Goal: Task Accomplishment & Management: Manage account settings

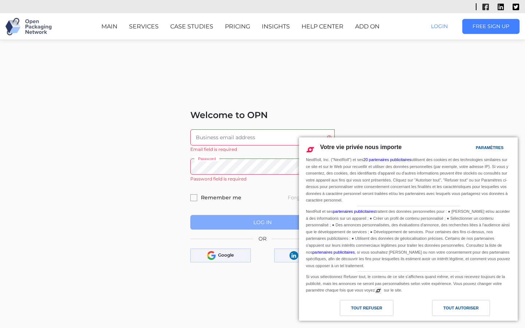
scroll to position [92, 0]
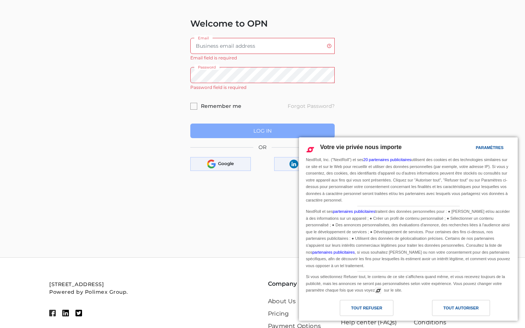
click at [262, 46] on input "Email" at bounding box center [262, 46] width 145 height 16
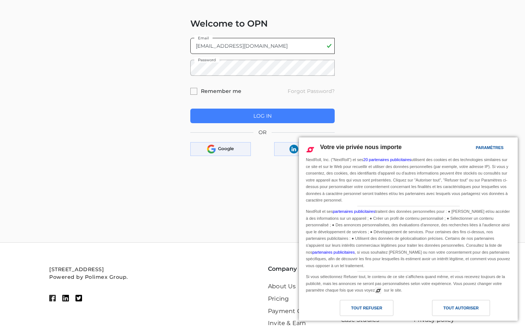
click at [190, 109] on button "Log In" at bounding box center [262, 116] width 145 height 15
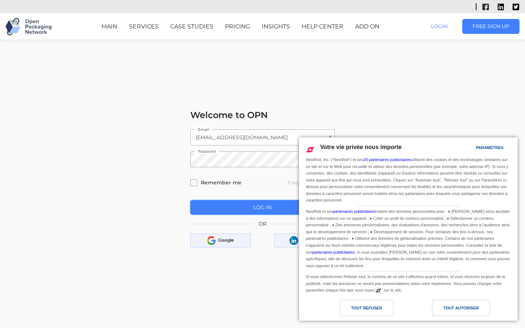
click at [262, 208] on span "Log In" at bounding box center [263, 207] width 18 height 7
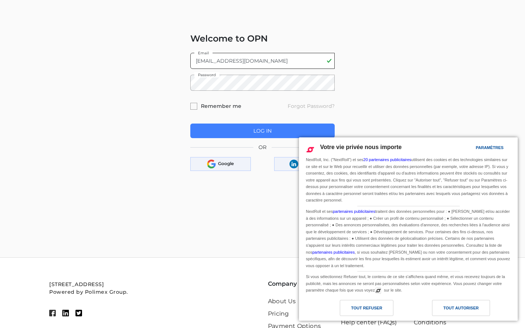
click at [262, 61] on input "[EMAIL_ADDRESS][DOMAIN_NAME]" at bounding box center [262, 61] width 145 height 16
type input "[DOMAIN_NAME]"
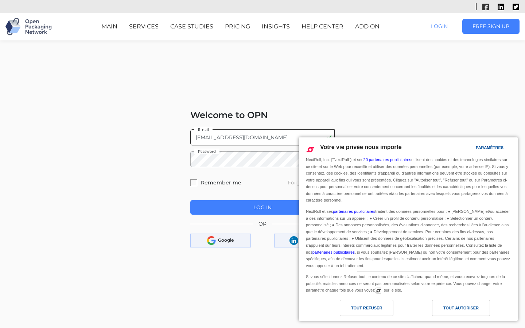
click at [190, 200] on button "Log In" at bounding box center [262, 207] width 145 height 15
click at [262, 208] on span "Log In" at bounding box center [263, 207] width 18 height 7
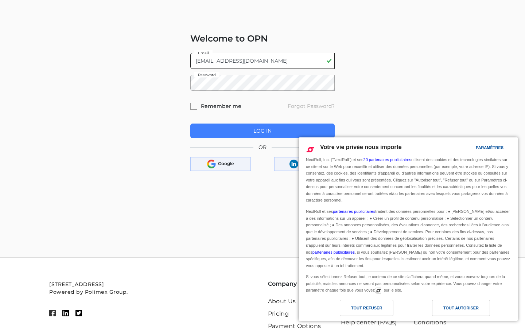
click at [262, 61] on input "hugolehmann92@outlook.com" at bounding box center [262, 61] width 145 height 16
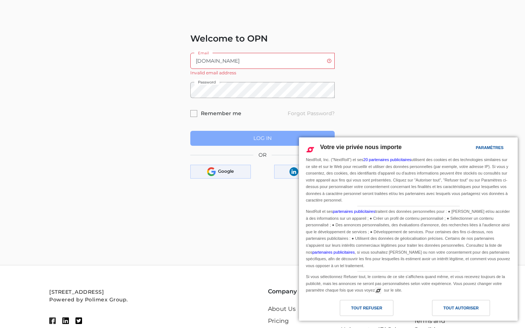
type input ".com"
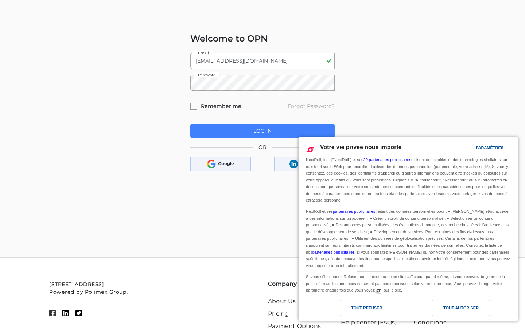
scroll to position [0, 0]
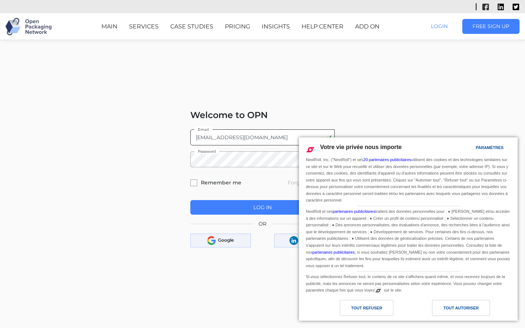
click at [190, 200] on button "Log In" at bounding box center [262, 207] width 145 height 15
click at [262, 208] on span "Log In" at bounding box center [263, 207] width 18 height 7
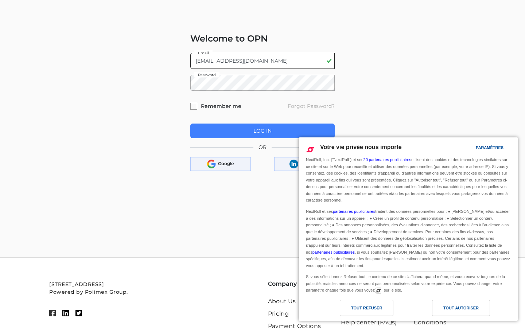
click at [262, 61] on input "[EMAIL_ADDRESS][DOMAIN_NAME]" at bounding box center [262, 61] width 145 height 16
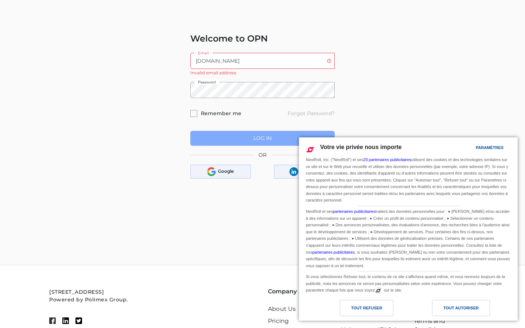
type input "ject.net"
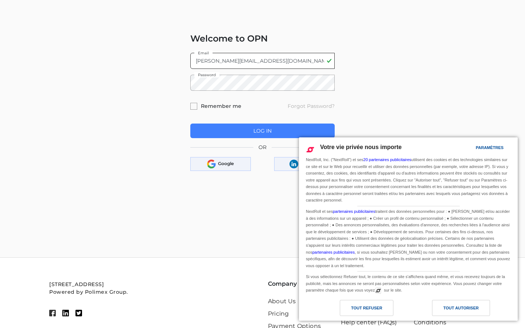
click at [190, 124] on button "Log In" at bounding box center [262, 131] width 145 height 15
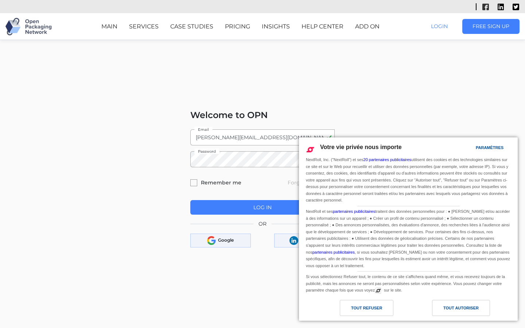
scroll to position [0, 0]
click at [262, 208] on span "Log In" at bounding box center [263, 207] width 18 height 7
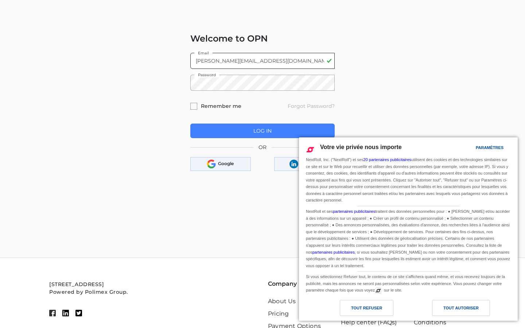
click at [262, 61] on input "casey.swiftt@aol.com" at bounding box center [262, 61] width 145 height 16
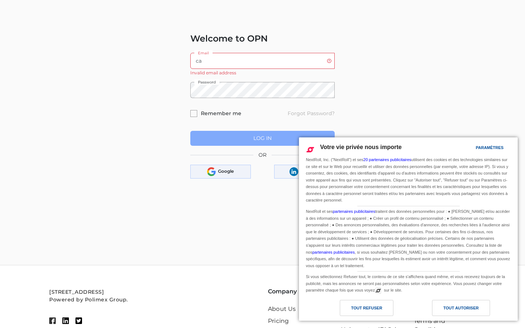
type input "c"
type input "casey.swiftt@aol.com"
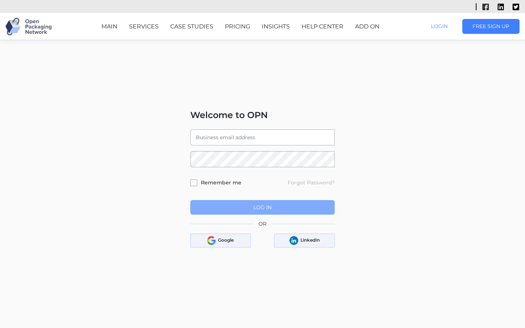
select select "Widget de traduction"
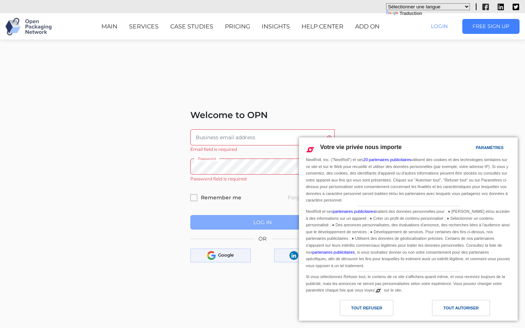
scroll to position [92, 0]
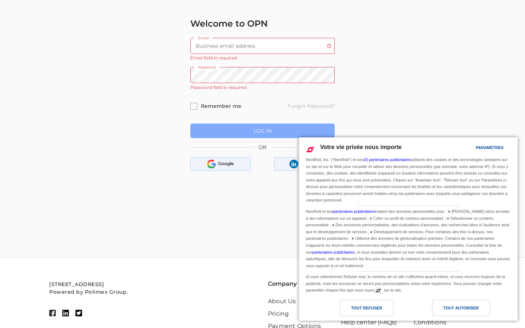
click at [262, 46] on input "Email" at bounding box center [262, 46] width 145 height 16
type input "[EMAIL_ADDRESS][DOMAIN_NAME]"
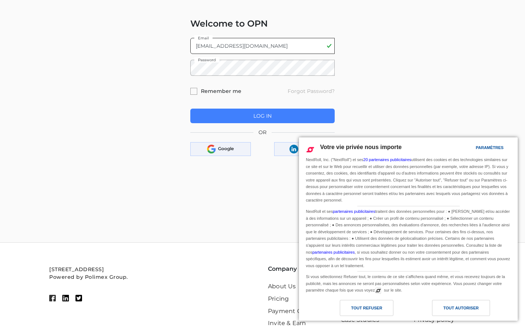
click at [190, 109] on button "Log In" at bounding box center [262, 116] width 145 height 15
